Goal: Entertainment & Leisure: Consume media (video, audio)

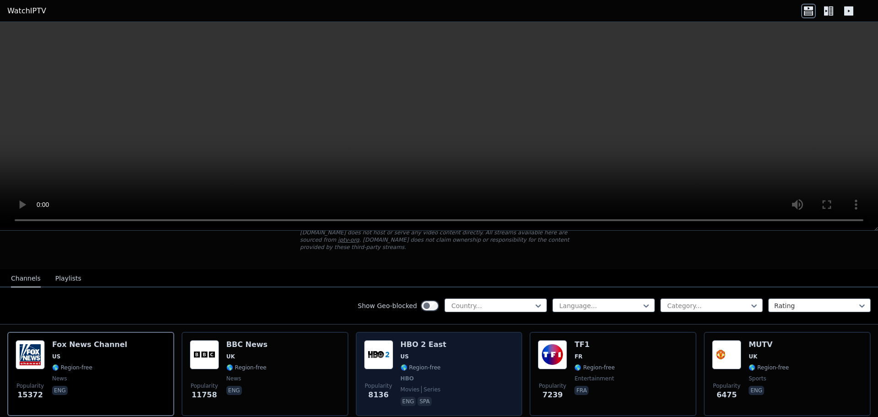
scroll to position [61, 0]
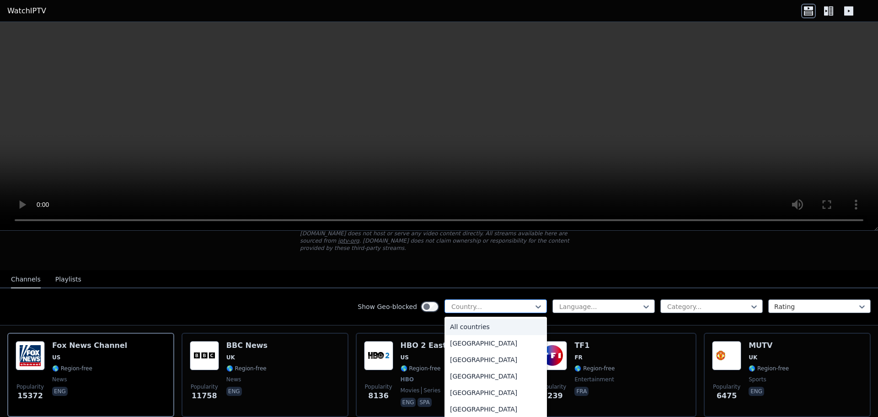
click at [457, 302] on div at bounding box center [492, 306] width 83 height 9
click at [707, 302] on div at bounding box center [707, 306] width 83 height 9
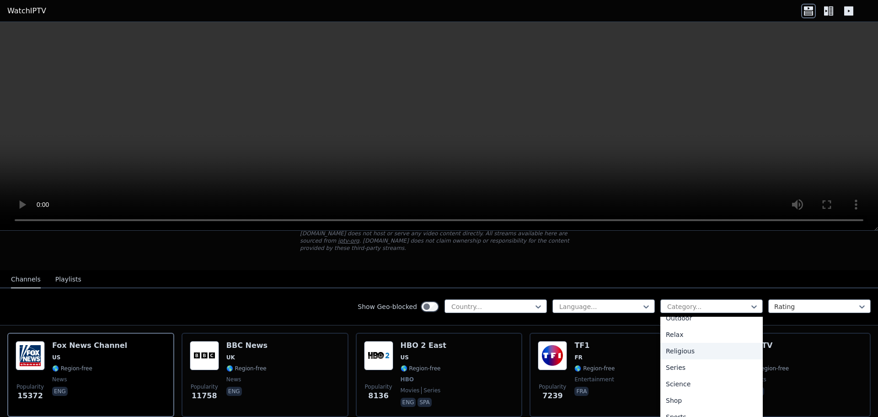
scroll to position [344, 0]
click at [675, 373] on div "Sports" at bounding box center [711, 378] width 102 height 16
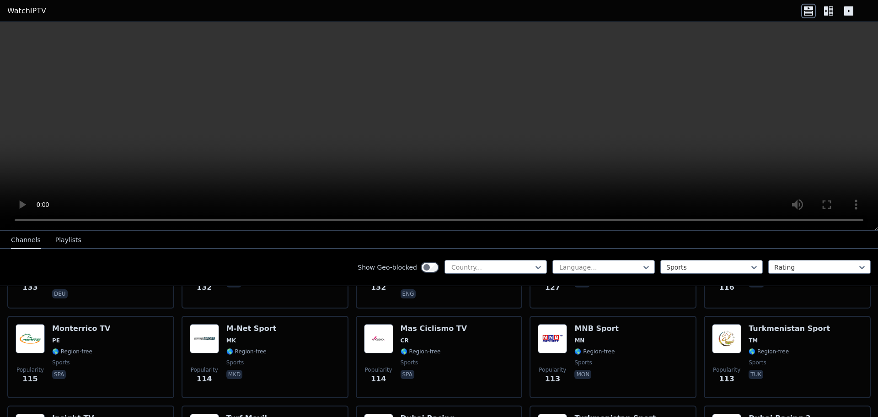
scroll to position [1707, 0]
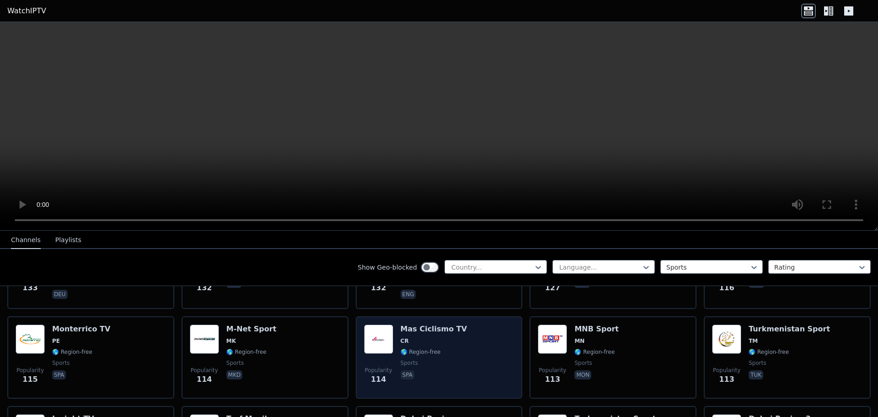
click at [439, 324] on h6 "Mas Ciclismo TV" at bounding box center [434, 328] width 67 height 9
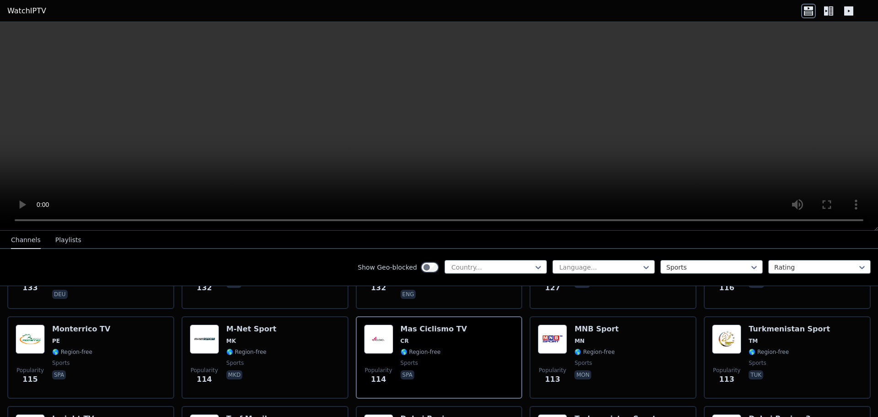
click at [55, 240] on button "Playlists" at bounding box center [68, 239] width 26 height 17
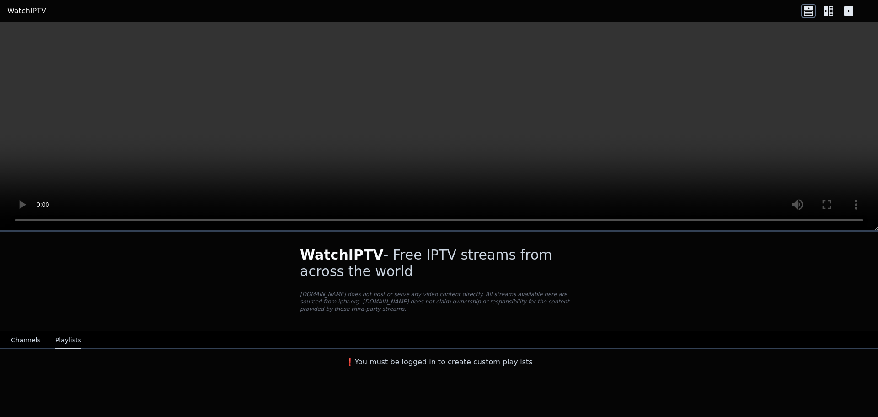
click at [16, 332] on button "Channels" at bounding box center [26, 340] width 30 height 17
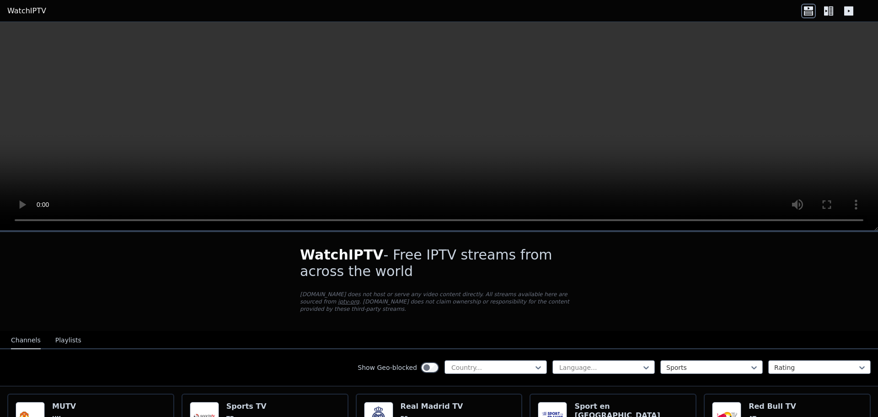
click at [827, 7] on icon at bounding box center [826, 10] width 4 height 9
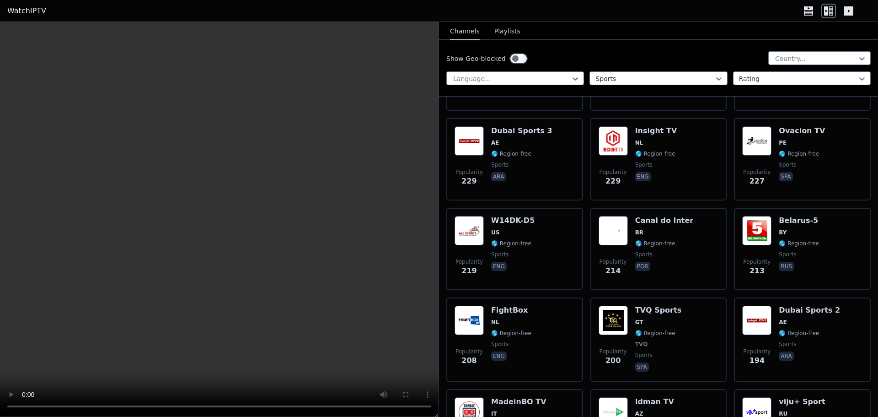
scroll to position [1724, 0]
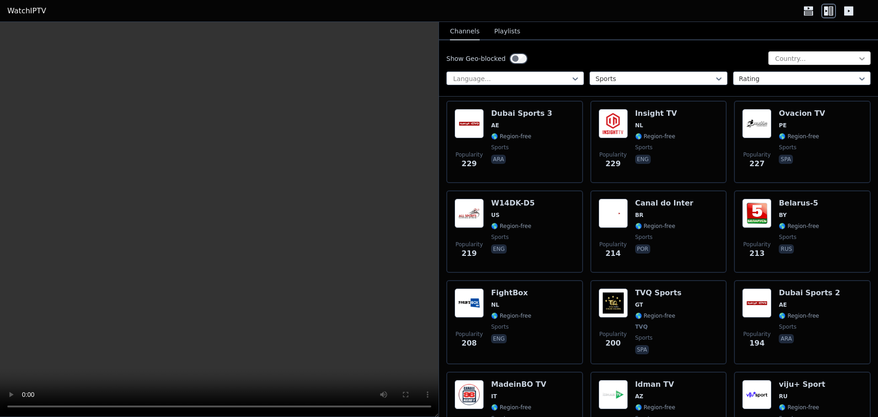
click at [858, 56] on icon at bounding box center [862, 58] width 9 height 9
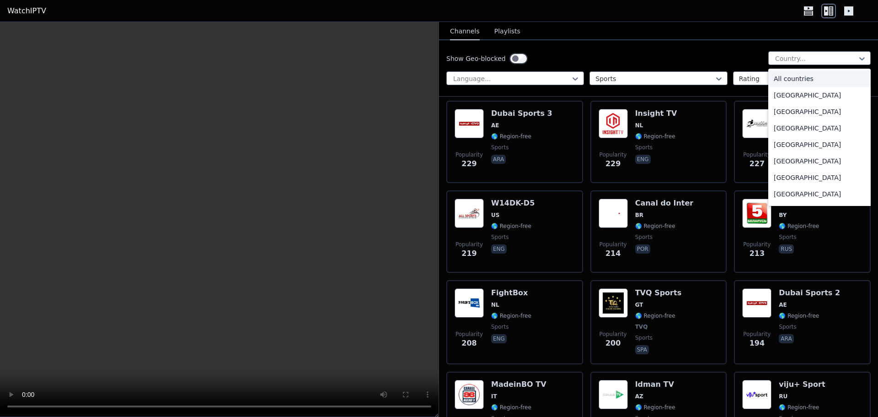
click at [830, 81] on div "All countries" at bounding box center [819, 78] width 102 height 16
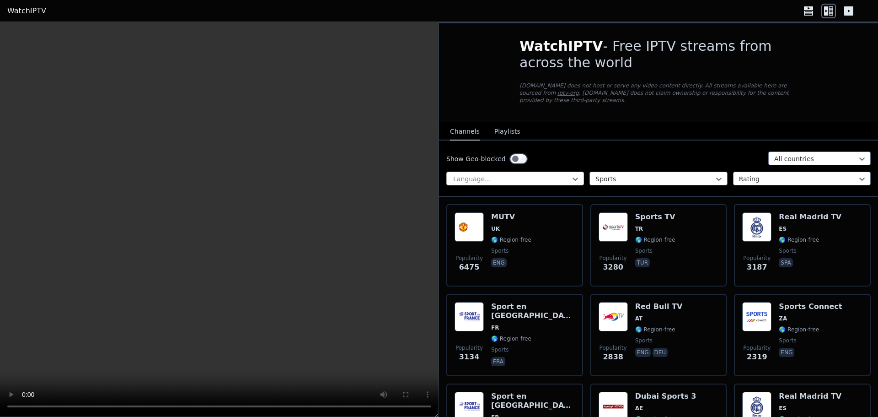
click at [578, 172] on div "Language..." at bounding box center [515, 179] width 138 height 14
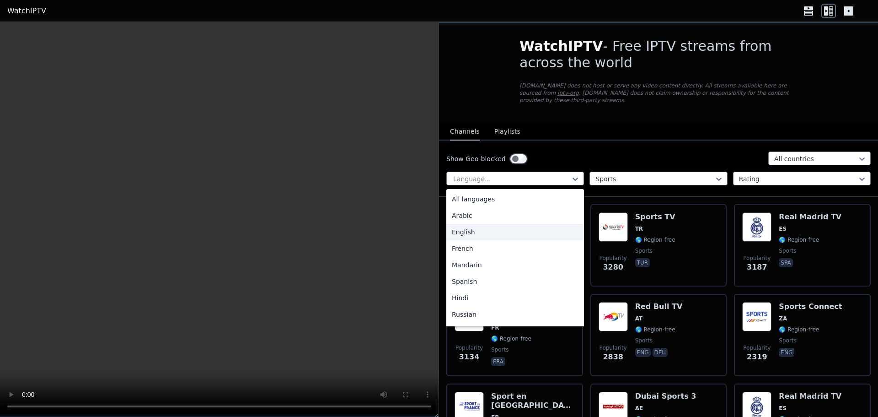
click at [498, 224] on div "English" at bounding box center [515, 232] width 138 height 16
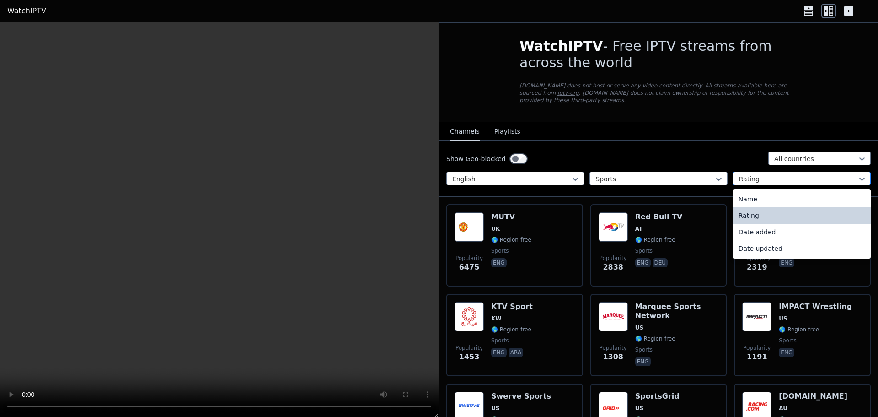
click at [745, 174] on div at bounding box center [798, 178] width 118 height 9
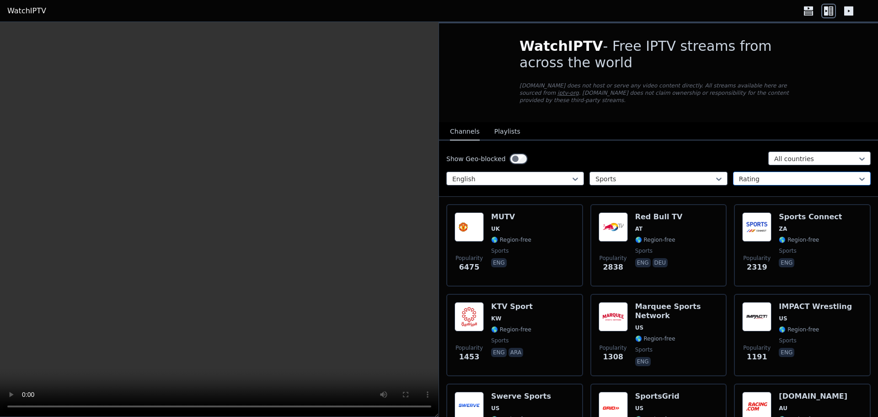
click at [745, 174] on div at bounding box center [798, 178] width 118 height 9
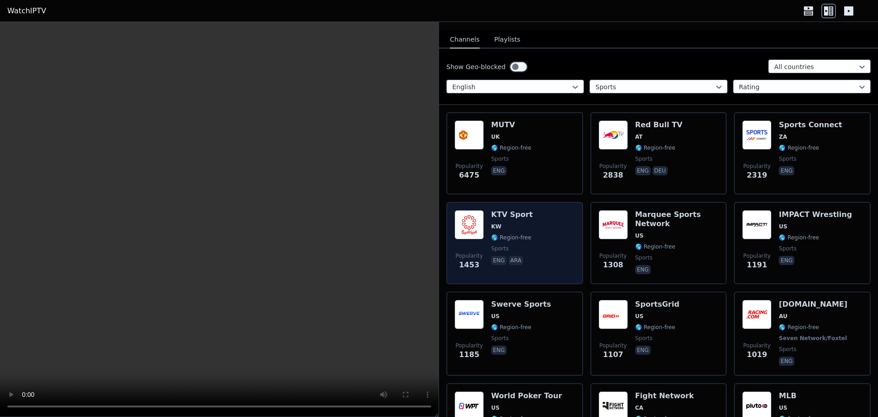
scroll to position [61, 0]
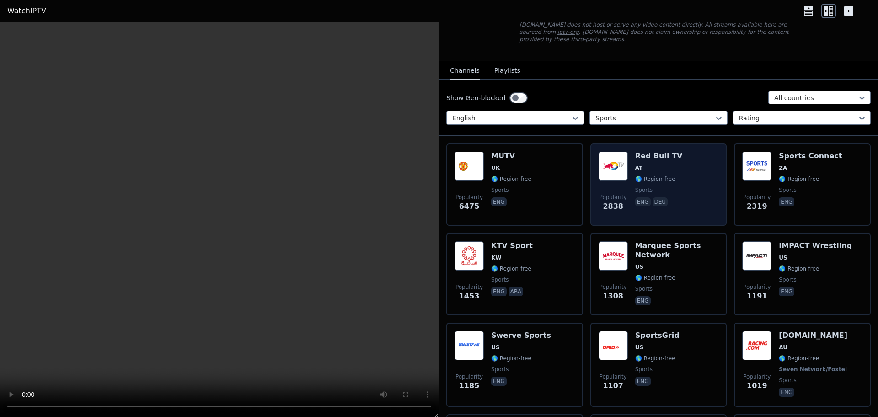
click at [648, 166] on div "Red Bull TV AT 🌎 Region-free sports eng deu" at bounding box center [659, 184] width 48 height 66
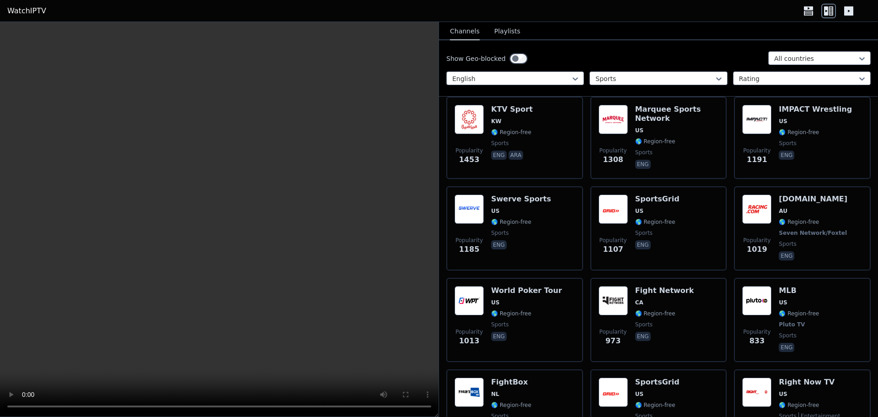
scroll to position [0, 0]
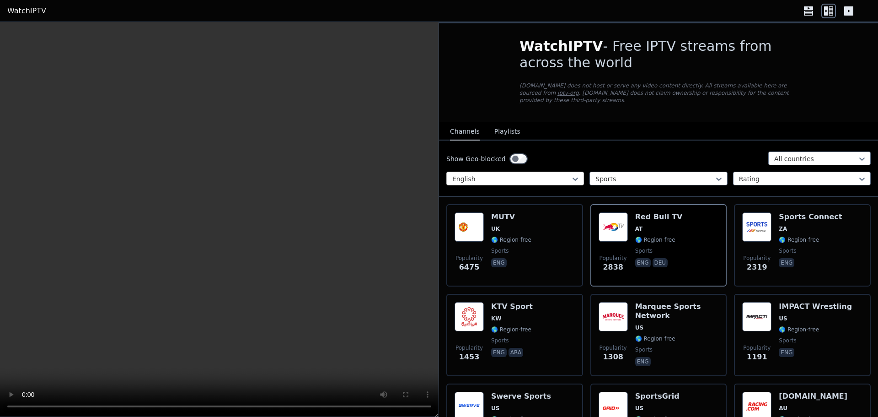
click at [505, 177] on div "English" at bounding box center [515, 179] width 138 height 14
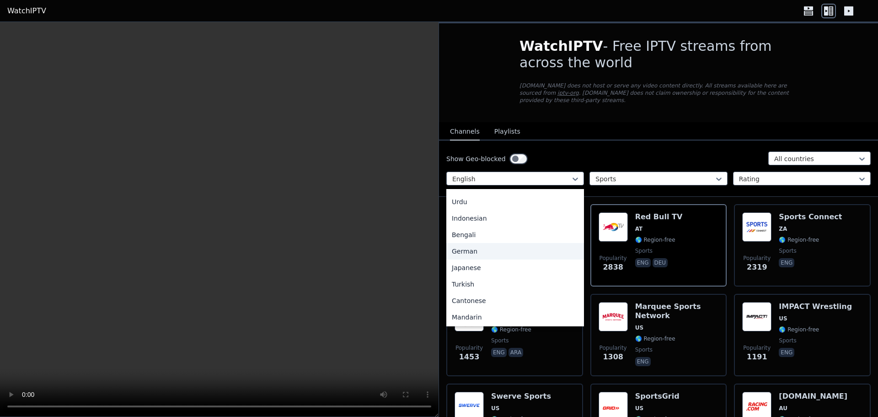
scroll to position [122, 0]
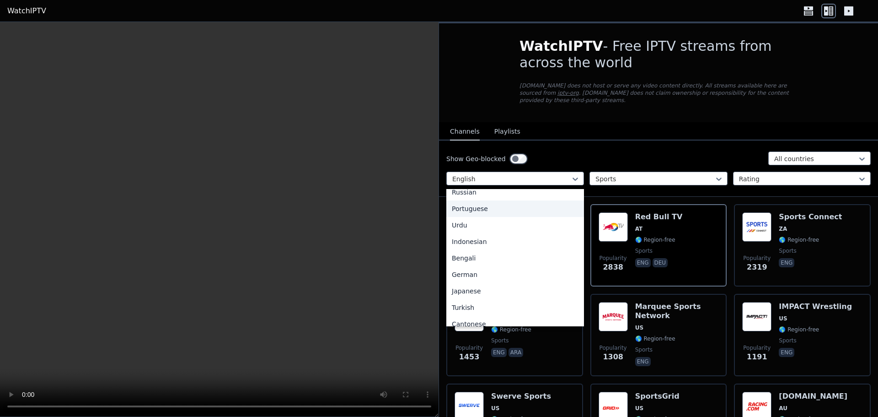
click at [487, 200] on div "Portuguese" at bounding box center [515, 208] width 138 height 16
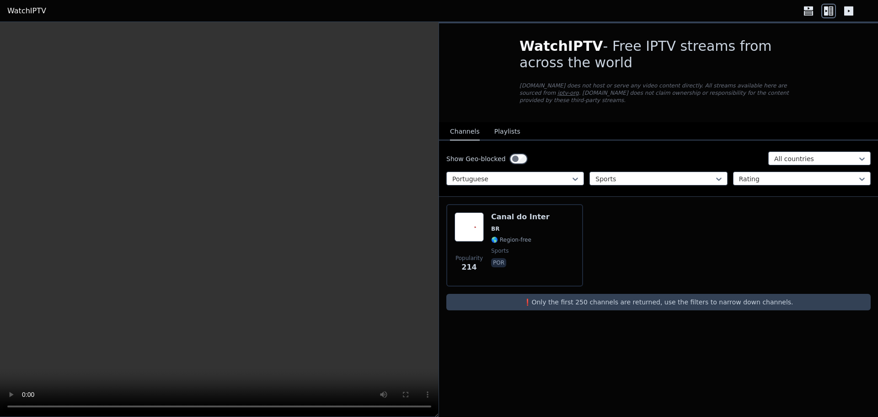
click at [514, 151] on div "Show Geo-blocked" at bounding box center [486, 158] width 81 height 15
click at [500, 174] on div at bounding box center [511, 178] width 118 height 9
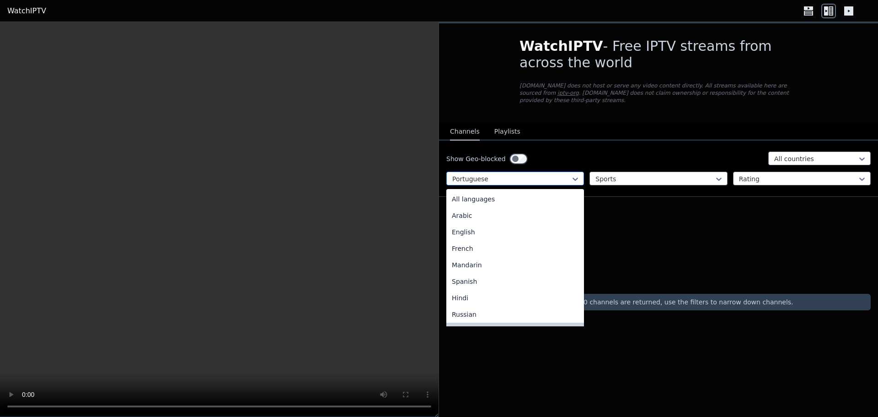
scroll to position [18, 0]
click at [493, 223] on div "French" at bounding box center [515, 230] width 138 height 16
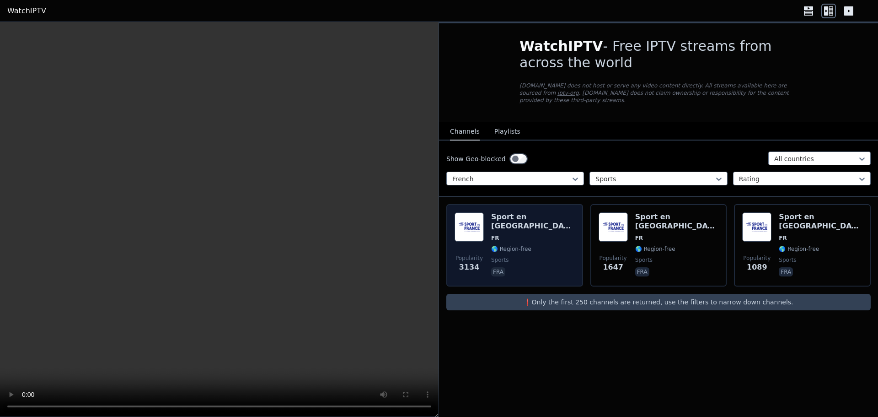
click at [531, 225] on div "Sport en [GEOGRAPHIC_DATA] FR 🌎 Region-free sports fra" at bounding box center [533, 245] width 84 height 66
